Goal: Information Seeking & Learning: Learn about a topic

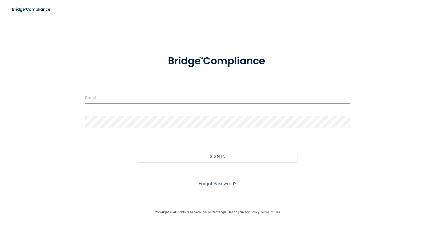
click at [118, 99] on input "email" at bounding box center [217, 98] width 265 height 12
type input "ericcastle32@gmail.com"
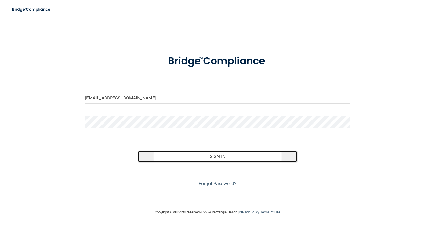
click at [195, 161] on button "Sign In" at bounding box center [217, 156] width 159 height 11
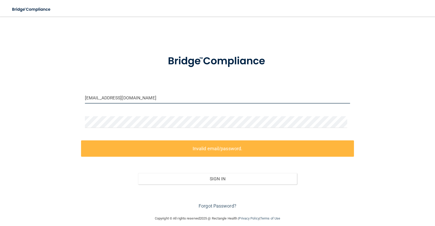
click at [148, 93] on input "ericcastle32@gmail.com" at bounding box center [217, 98] width 265 height 12
drag, startPoint x: 146, startPoint y: 100, endPoint x: 51, endPoint y: 100, distance: 95.6
click at [85, 100] on input "ericcastle32@gmail.com" at bounding box center [217, 98] width 265 height 12
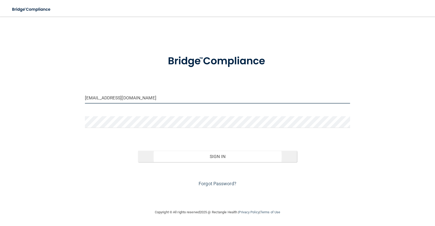
type input "[EMAIL_ADDRESS][DOMAIN_NAME]"
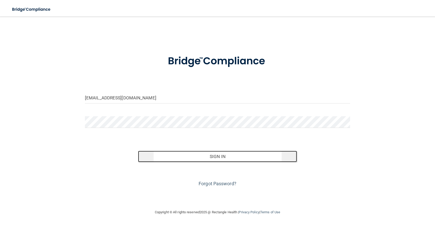
click at [208, 157] on button "Sign In" at bounding box center [217, 156] width 159 height 11
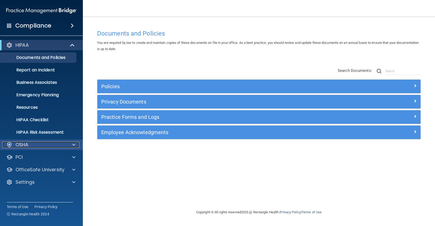
click at [34, 144] on div "OSHA" at bounding box center [34, 145] width 64 height 6
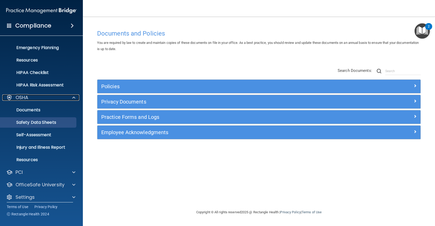
scroll to position [52, 0]
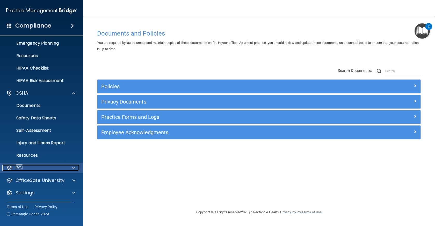
click at [30, 170] on div "PCI" at bounding box center [34, 168] width 64 height 6
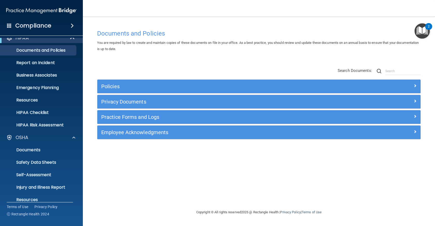
scroll to position [0, 0]
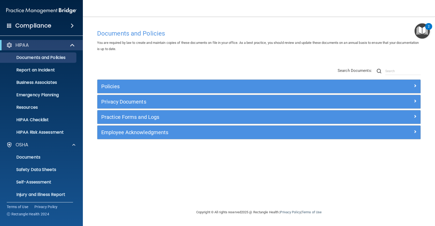
click at [25, 29] on h4 "Compliance" at bounding box center [33, 25] width 36 height 7
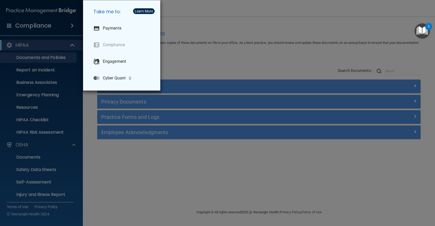
click at [9, 27] on div "Take me to: Payments Compliance Engagement Cyber Quant" at bounding box center [217, 113] width 435 height 226
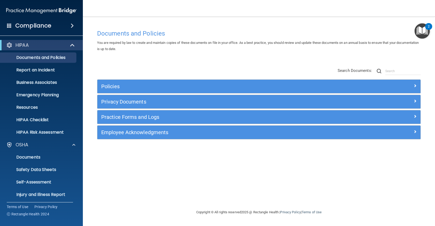
click at [71, 24] on span at bounding box center [72, 26] width 3 height 6
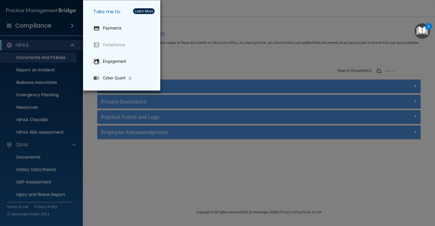
click at [118, 183] on div "Take me to: Payments Compliance Engagement Cyber Quant" at bounding box center [217, 113] width 435 height 226
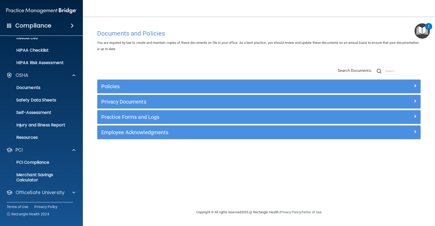
scroll to position [82, 0]
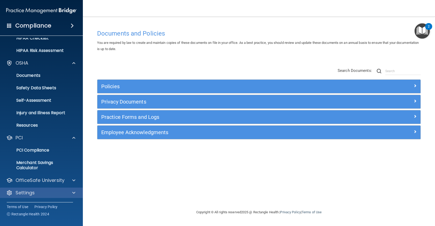
click at [51, 189] on div "Settings" at bounding box center [41, 192] width 83 height 10
click at [72, 192] on span at bounding box center [73, 192] width 3 height 6
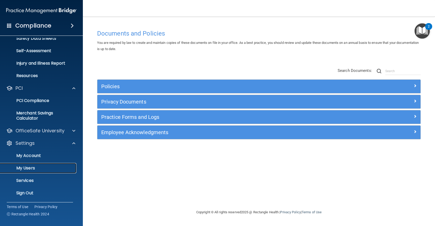
click at [43, 167] on p "My Users" at bounding box center [38, 167] width 71 height 5
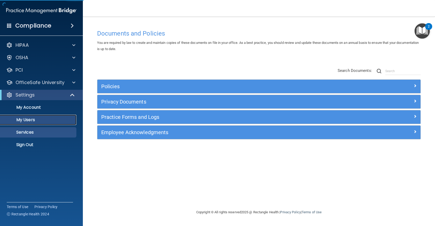
select select "20"
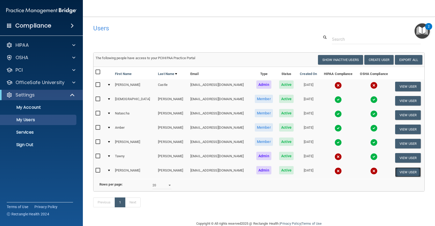
click at [399, 171] on button "View User" at bounding box center [409, 172] width 26 height 10
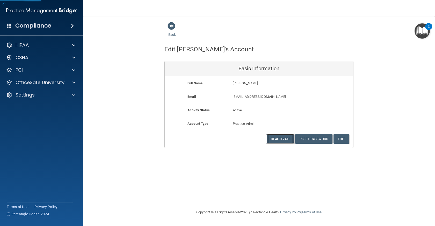
click at [278, 138] on button "Deactivate" at bounding box center [281, 139] width 28 height 10
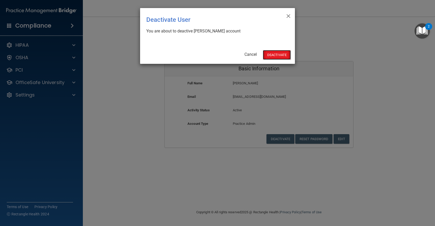
click at [276, 54] on button "Deactivate" at bounding box center [277, 55] width 28 height 10
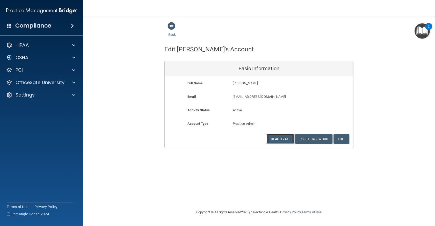
click at [278, 140] on button "Deactivate" at bounding box center [281, 139] width 28 height 10
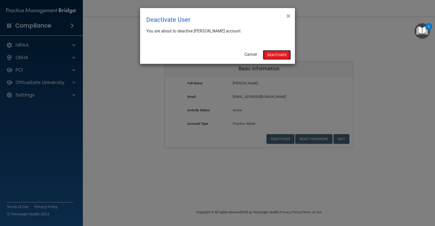
click at [279, 53] on button "Deactivate" at bounding box center [277, 55] width 28 height 10
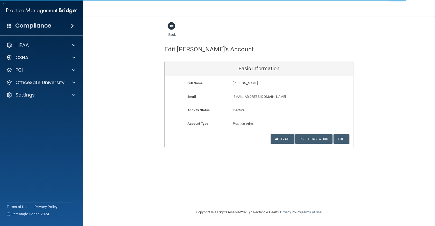
click at [170, 29] on span at bounding box center [172, 26] width 8 height 8
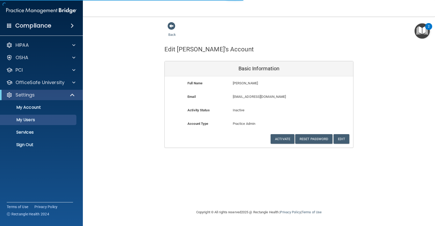
select select "20"
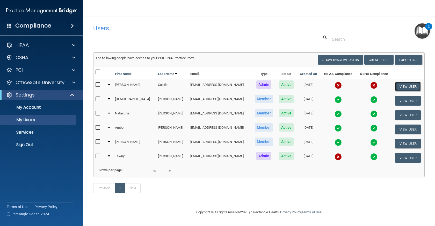
click at [396, 86] on button "View User" at bounding box center [409, 87] width 26 height 10
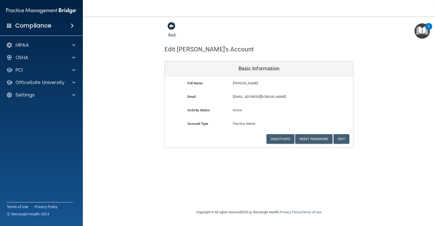
click at [170, 27] on span at bounding box center [172, 26] width 8 height 8
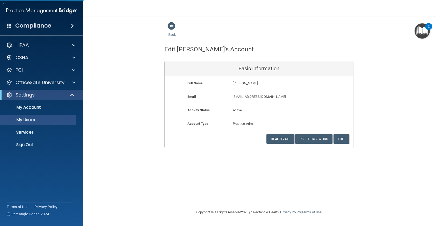
select select "20"
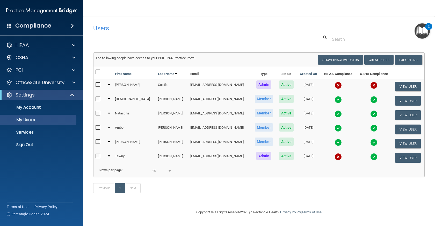
click at [335, 84] on img at bounding box center [338, 85] width 7 height 7
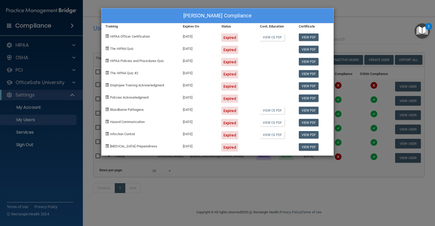
click at [130, 16] on div "Eric Castle's Compliance" at bounding box center [218, 15] width 232 height 15
click at [358, 22] on div "Eric Castle's Compliance Training Expires On Status Cont. Education Certificate…" at bounding box center [217, 113] width 435 height 226
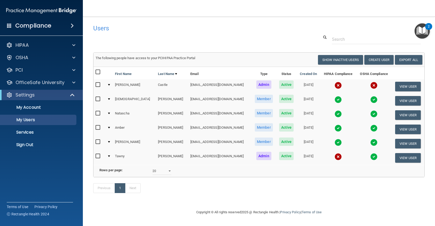
click at [371, 83] on img at bounding box center [374, 85] width 7 height 7
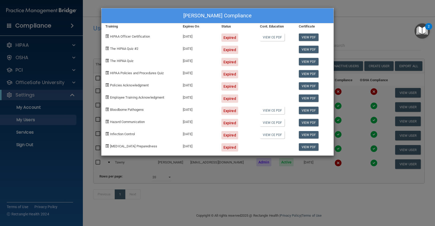
click at [230, 97] on div "Expired" at bounding box center [230, 98] width 17 height 8
drag, startPoint x: 259, startPoint y: 99, endPoint x: 270, endPoint y: 97, distance: 10.3
click at [261, 99] on div at bounding box center [275, 96] width 39 height 12
click at [308, 37] on link "View PDF" at bounding box center [309, 37] width 20 height 8
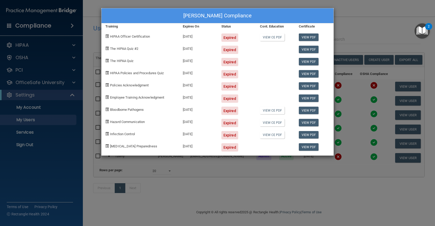
click at [120, 37] on span "HIPAA Officer Certification" at bounding box center [130, 36] width 40 height 4
click at [109, 24] on div "Training" at bounding box center [140, 26] width 77 height 6
click at [93, 16] on div "Eric Castle's Compliance Training Expires On Status Cont. Education Certificate…" at bounding box center [217, 113] width 435 height 226
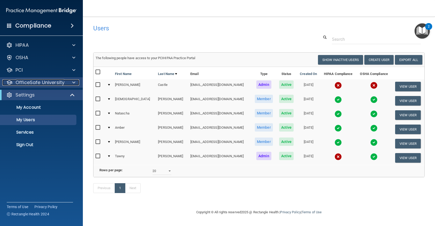
click at [47, 84] on p "OfficeSafe University" at bounding box center [40, 82] width 49 height 6
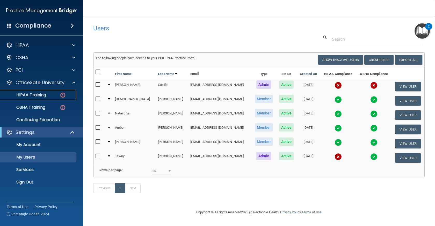
click at [44, 94] on p "HIPAA Training" at bounding box center [24, 94] width 43 height 5
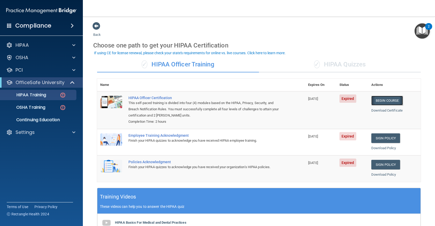
click at [378, 101] on link "Begin Course" at bounding box center [388, 101] width 32 height 10
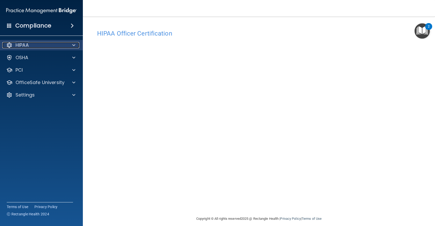
click at [38, 45] on div "HIPAA" at bounding box center [34, 45] width 64 height 6
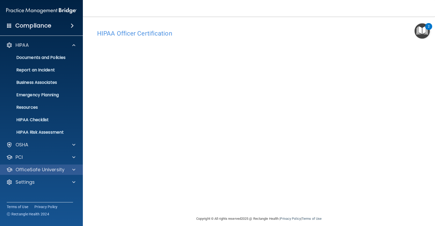
click at [29, 166] on div "OfficeSafe University" at bounding box center [41, 169] width 83 height 10
click at [72, 171] on span at bounding box center [73, 169] width 3 height 6
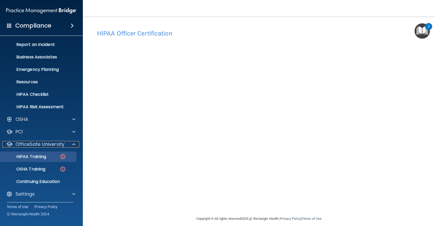
scroll to position [27, 0]
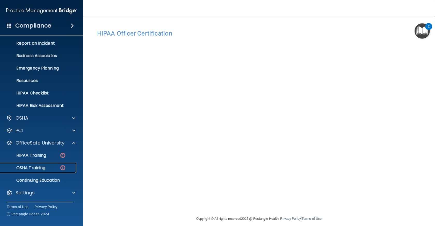
click at [39, 166] on p "OSHA Training" at bounding box center [24, 167] width 42 height 5
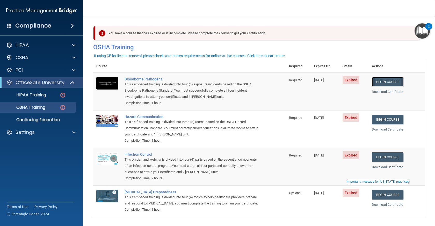
click at [386, 82] on link "Begin Course" at bounding box center [388, 82] width 32 height 10
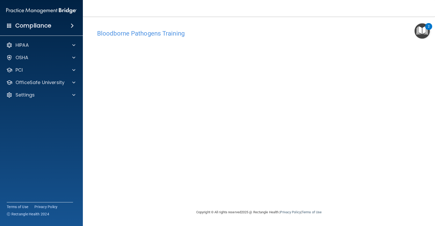
drag, startPoint x: 89, startPoint y: 84, endPoint x: 93, endPoint y: 84, distance: 4.2
click at [90, 84] on main "Bloodborne Pathogens Training This course doesn’t expire until [DATE]. Are you …" at bounding box center [259, 121] width 352 height 209
